Goal: Task Accomplishment & Management: Manage account settings

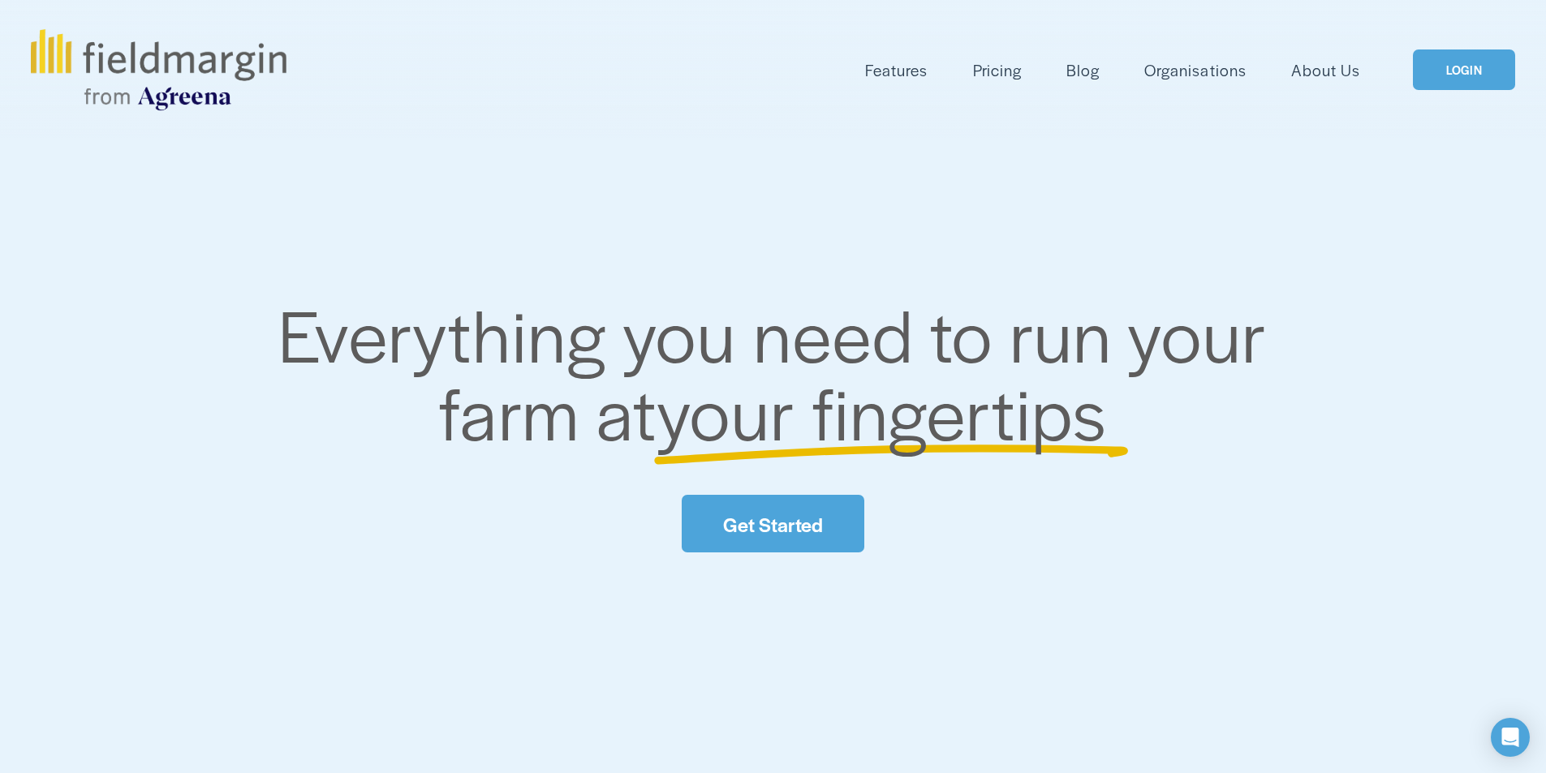
click at [1480, 73] on link "LOGIN" at bounding box center [1463, 69] width 102 height 41
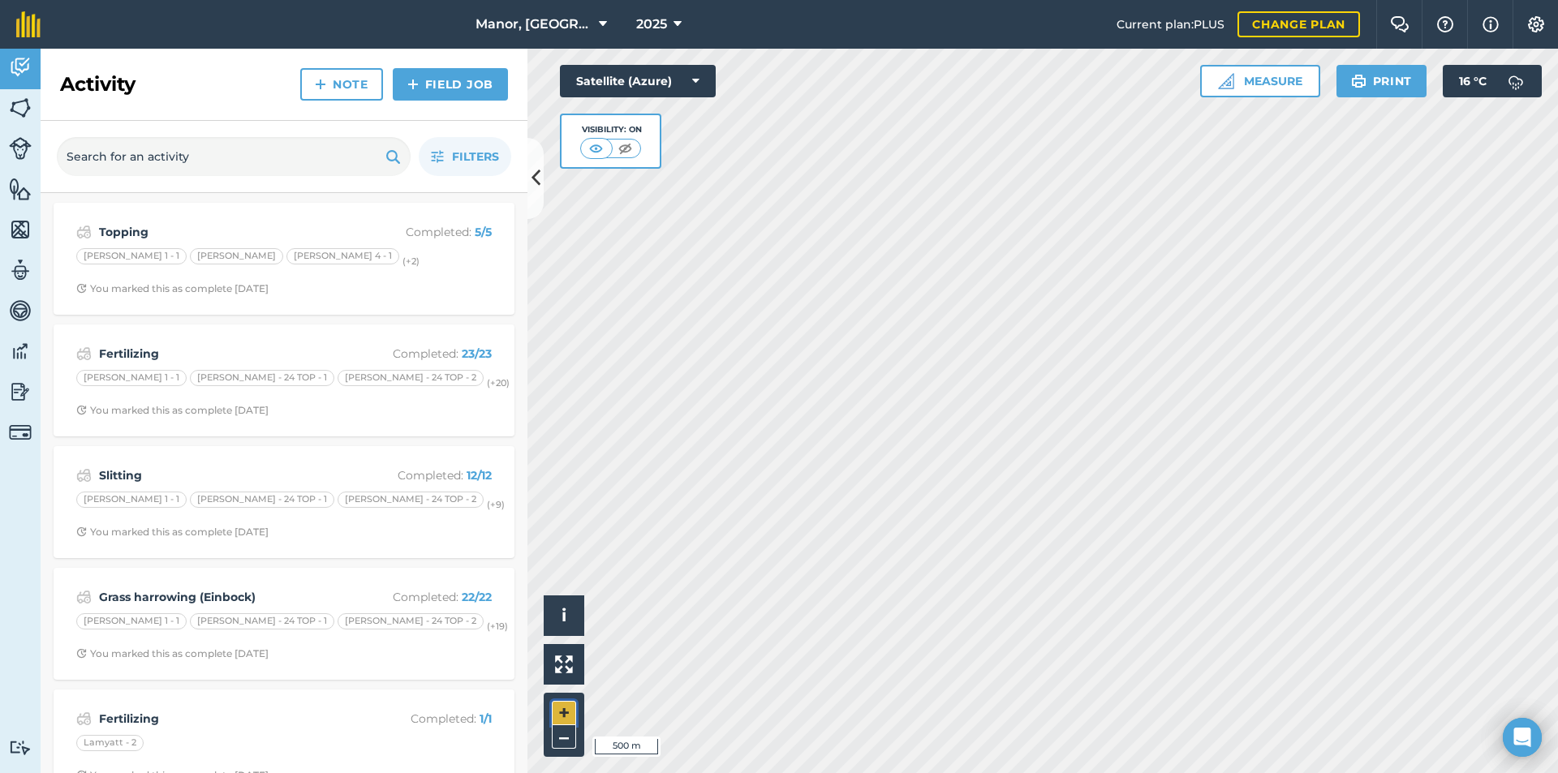
click at [563, 710] on button "+" at bounding box center [564, 713] width 24 height 24
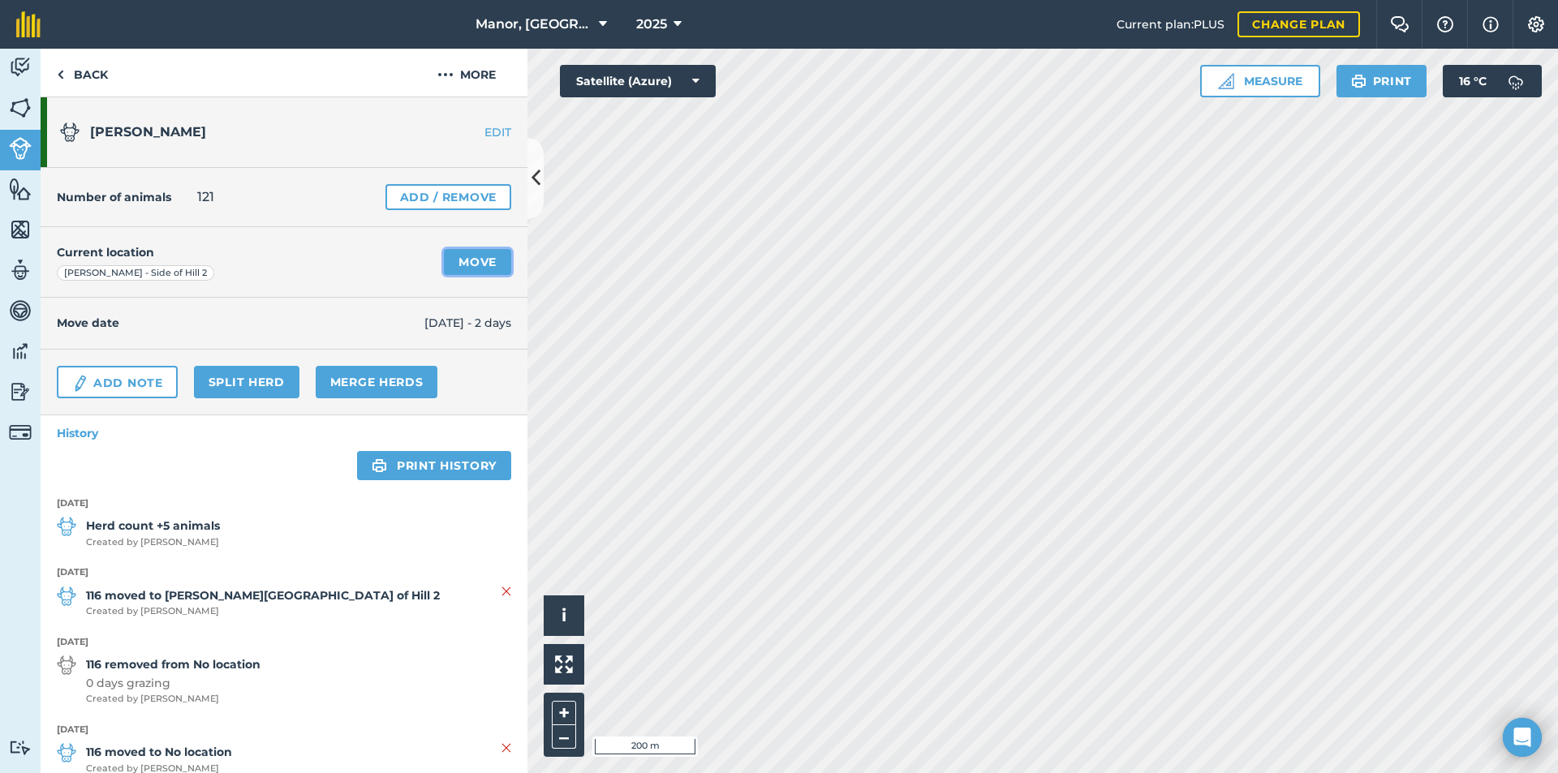
click at [469, 266] on link "Move" at bounding box center [477, 262] width 67 height 26
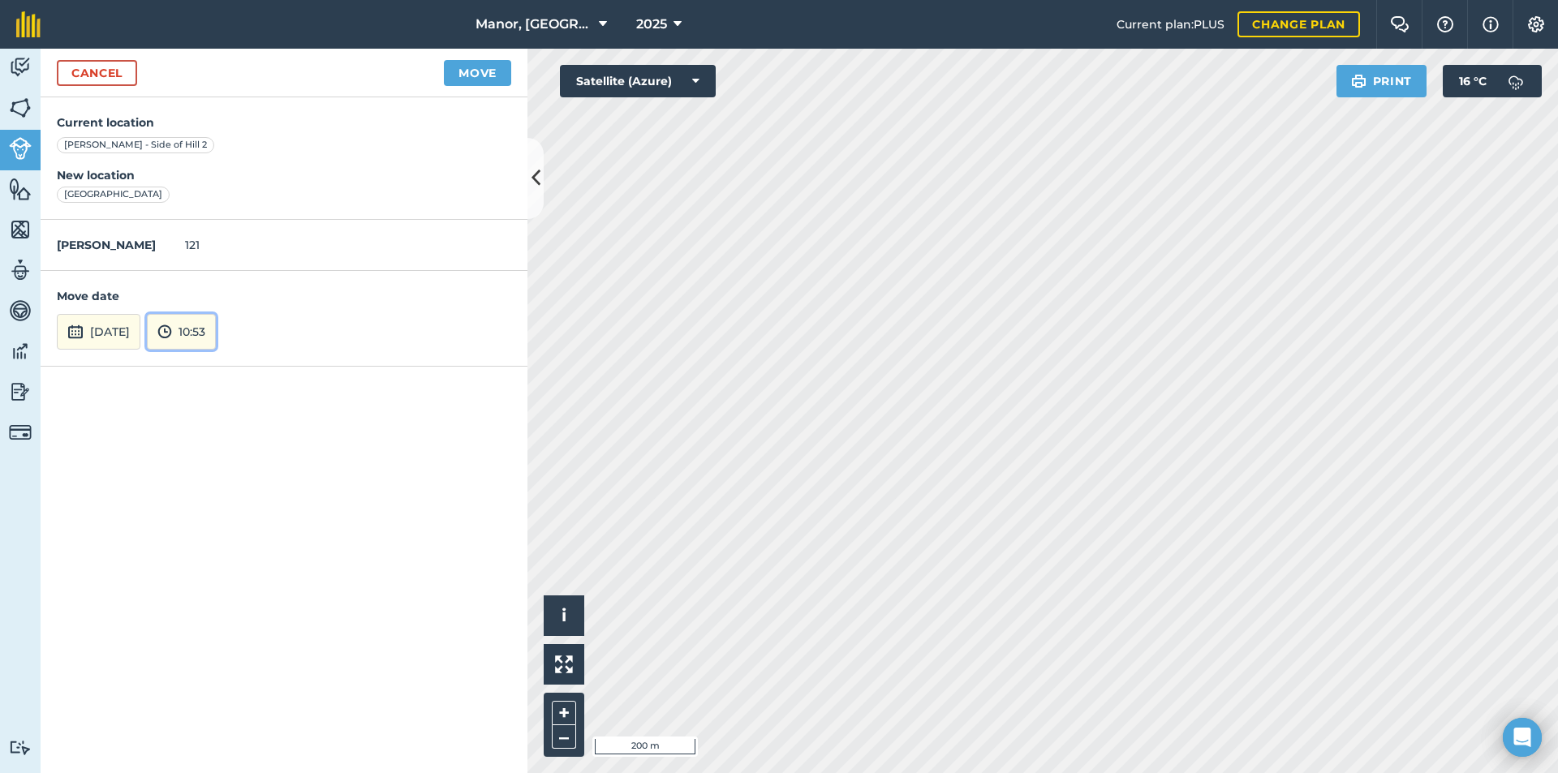
click at [216, 339] on button "10:53" at bounding box center [181, 332] width 69 height 36
click at [214, 212] on button "05:00" at bounding box center [186, 217] width 76 height 26
click at [479, 74] on button "Move" at bounding box center [477, 73] width 67 height 26
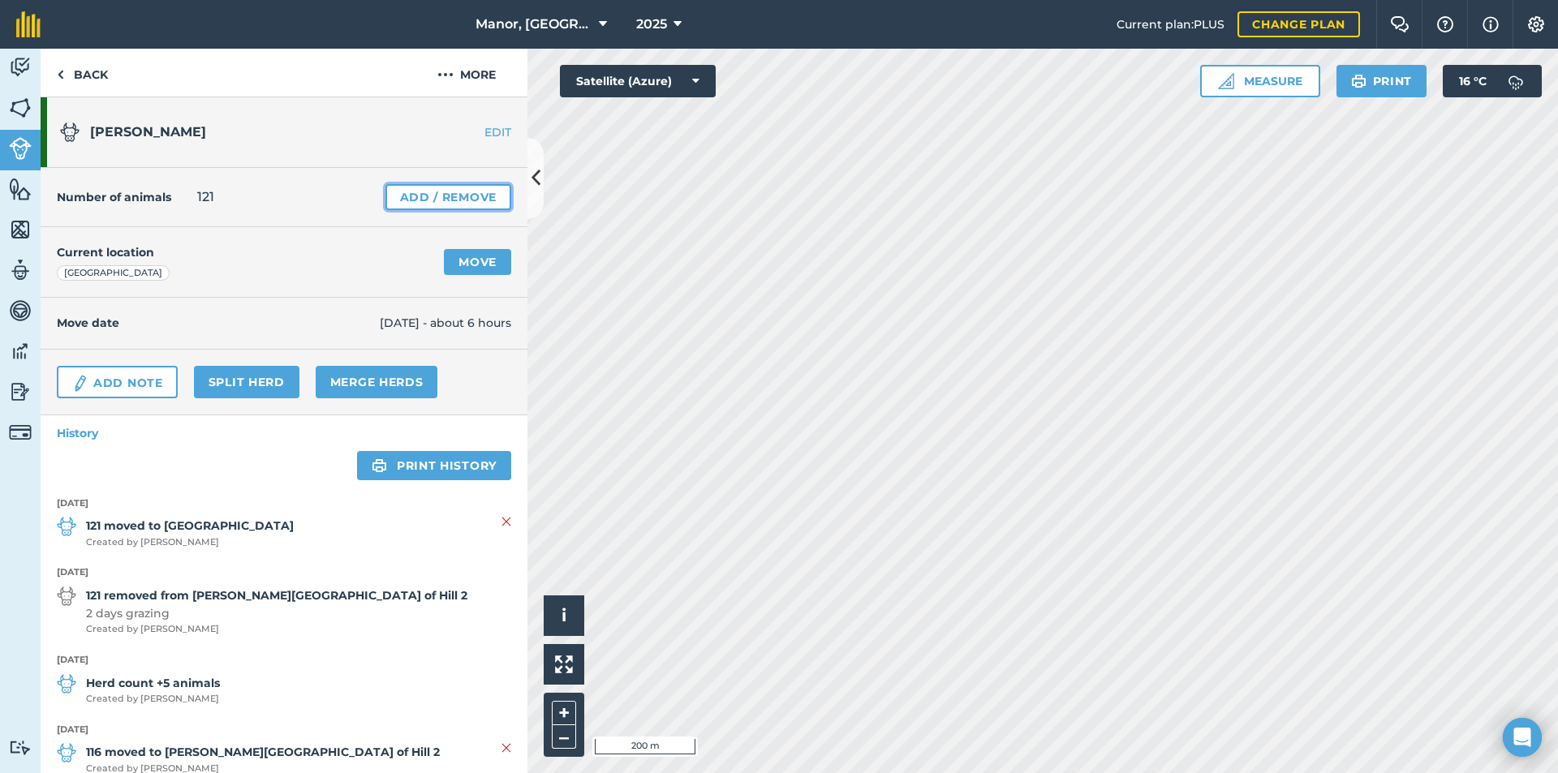
click at [410, 199] on link "Add / Remove" at bounding box center [448, 197] width 126 height 26
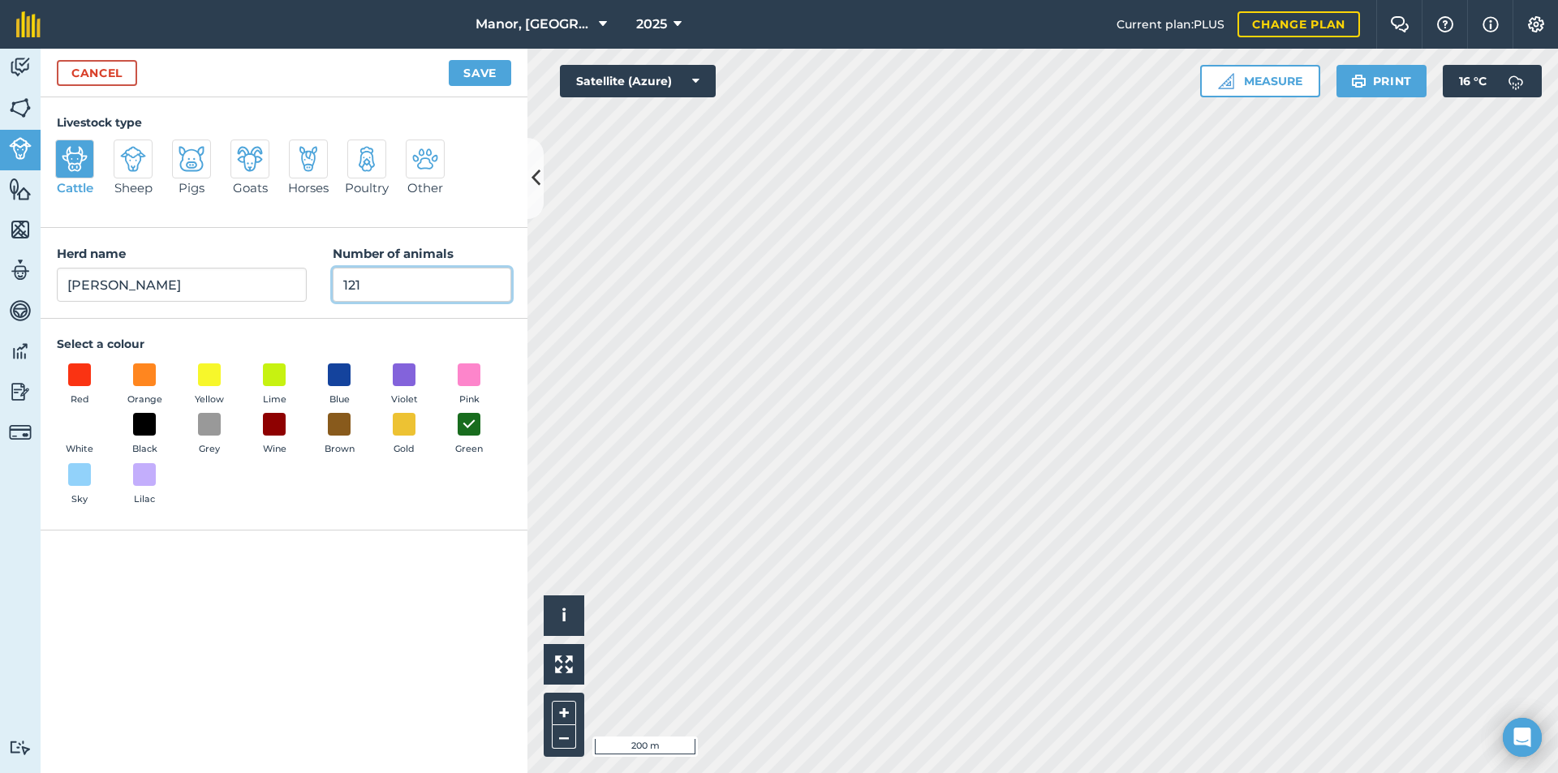
click at [370, 285] on input "121" at bounding box center [422, 285] width 178 height 34
type input "124"
click at [484, 72] on button "Save" at bounding box center [480, 73] width 62 height 26
